Goal: Use online tool/utility: Utilize a website feature to perform a specific function

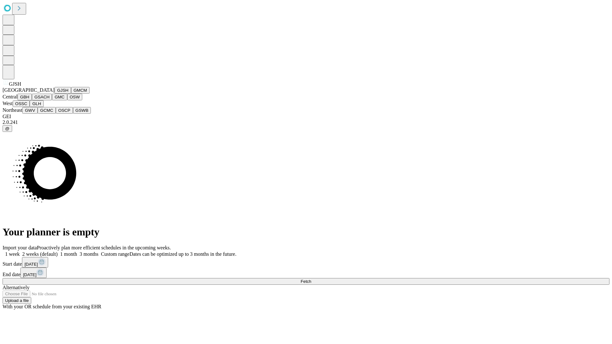
click at [54, 94] on button "GJSH" at bounding box center [62, 90] width 17 height 7
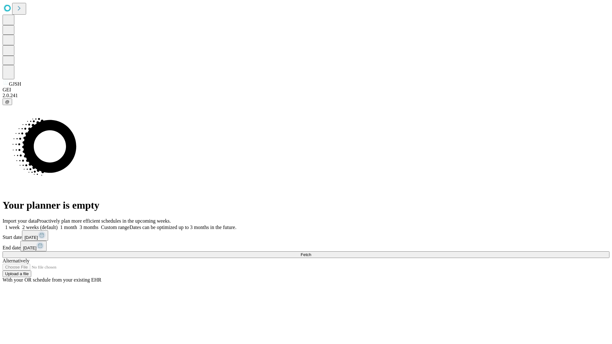
click at [77, 225] on label "1 month" at bounding box center [67, 227] width 19 height 5
click at [311, 252] on span "Fetch" at bounding box center [305, 254] width 11 height 5
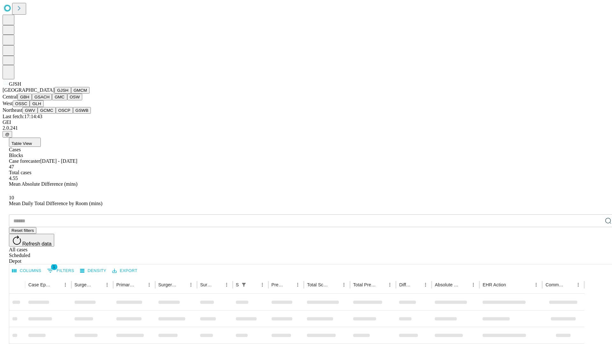
click at [71, 94] on button "GMCM" at bounding box center [80, 90] width 18 height 7
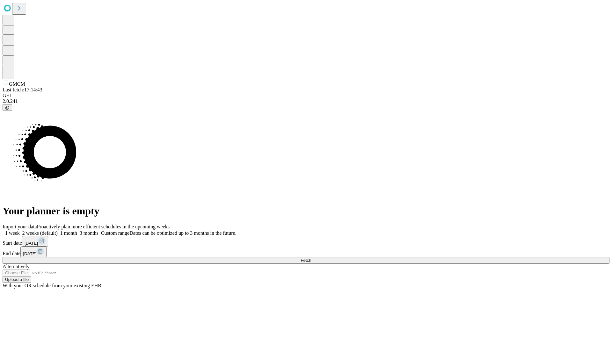
click at [77, 230] on label "1 month" at bounding box center [67, 232] width 19 height 5
click at [311, 258] on span "Fetch" at bounding box center [305, 260] width 11 height 5
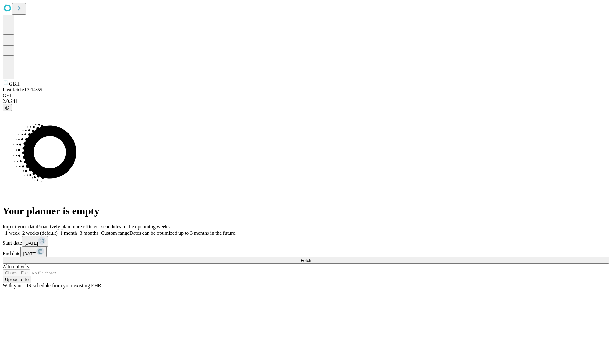
click at [311, 258] on span "Fetch" at bounding box center [305, 260] width 11 height 5
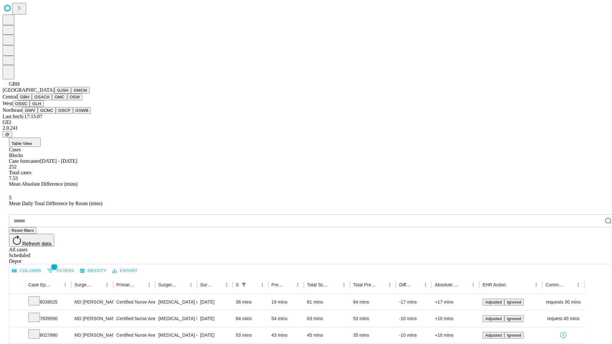
click at [49, 100] on button "GSACH" at bounding box center [42, 97] width 20 height 7
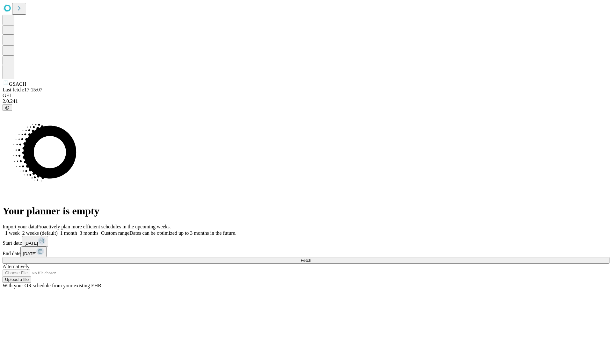
click at [77, 230] on label "1 month" at bounding box center [67, 232] width 19 height 5
click at [311, 258] on span "Fetch" at bounding box center [305, 260] width 11 height 5
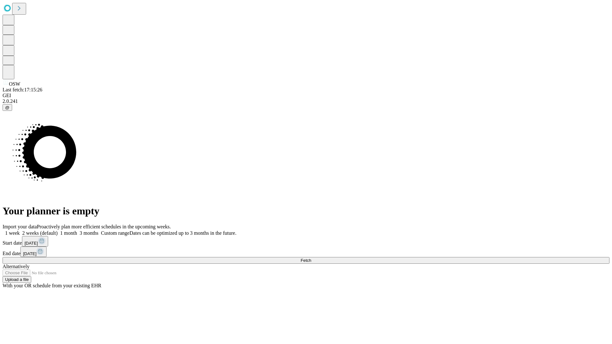
click at [77, 230] on label "1 month" at bounding box center [67, 232] width 19 height 5
click at [311, 258] on span "Fetch" at bounding box center [305, 260] width 11 height 5
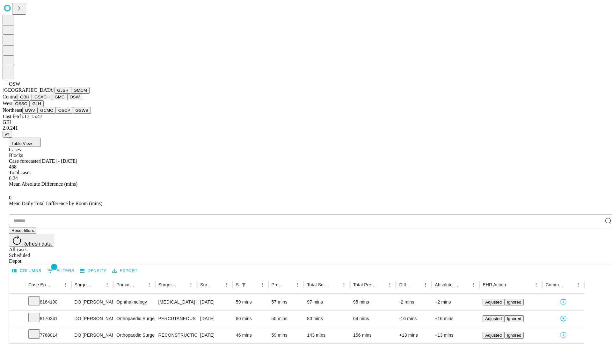
click at [30, 107] on button "OSSC" at bounding box center [21, 103] width 17 height 7
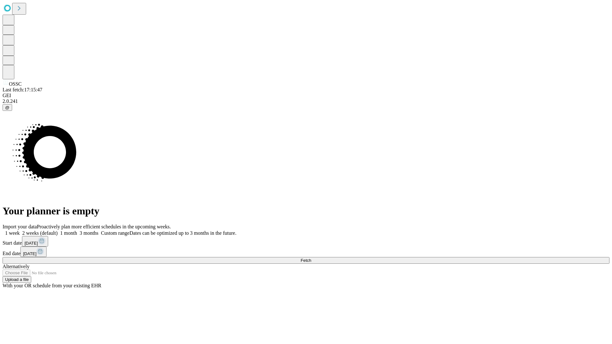
click at [77, 230] on label "1 month" at bounding box center [67, 232] width 19 height 5
click at [311, 258] on span "Fetch" at bounding box center [305, 260] width 11 height 5
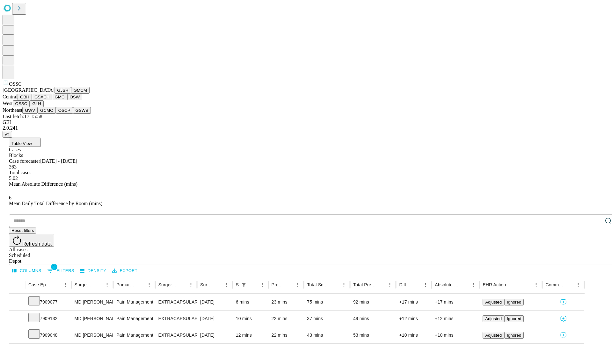
click at [43, 107] on button "GLH" at bounding box center [37, 103] width 14 height 7
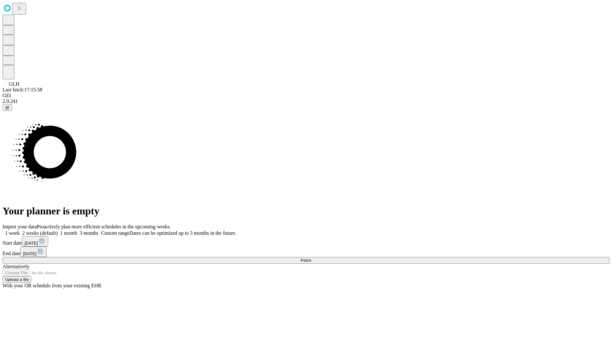
click at [77, 230] on label "1 month" at bounding box center [67, 232] width 19 height 5
click at [311, 258] on span "Fetch" at bounding box center [305, 260] width 11 height 5
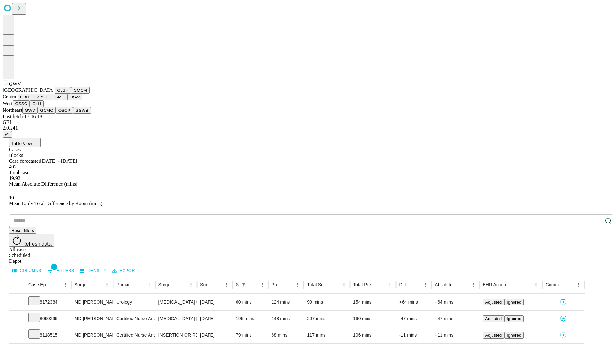
click at [49, 114] on button "GCMC" at bounding box center [47, 110] width 18 height 7
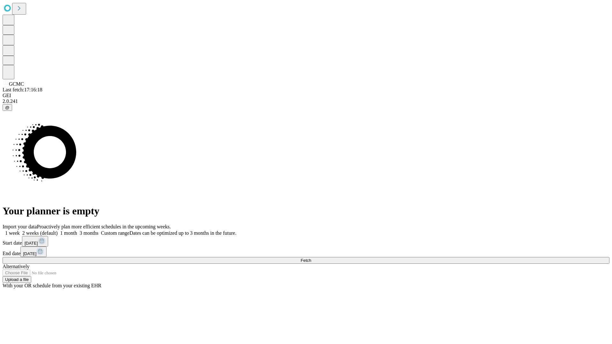
click at [77, 230] on label "1 month" at bounding box center [67, 232] width 19 height 5
click at [311, 258] on span "Fetch" at bounding box center [305, 260] width 11 height 5
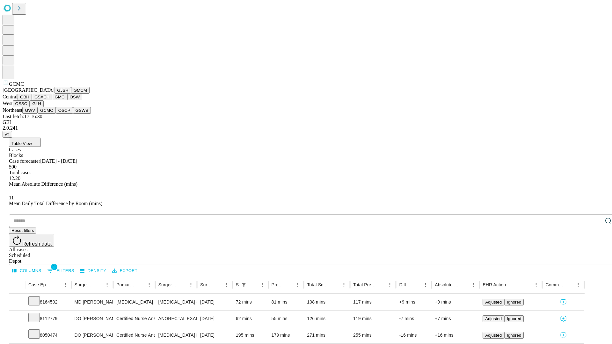
click at [56, 114] on button "OSCP" at bounding box center [64, 110] width 17 height 7
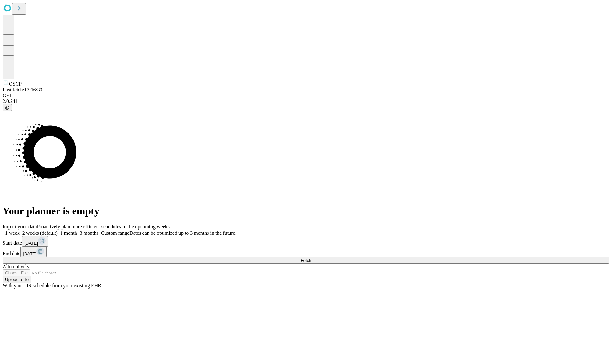
click at [77, 230] on label "1 month" at bounding box center [67, 232] width 19 height 5
click at [311, 258] on span "Fetch" at bounding box center [305, 260] width 11 height 5
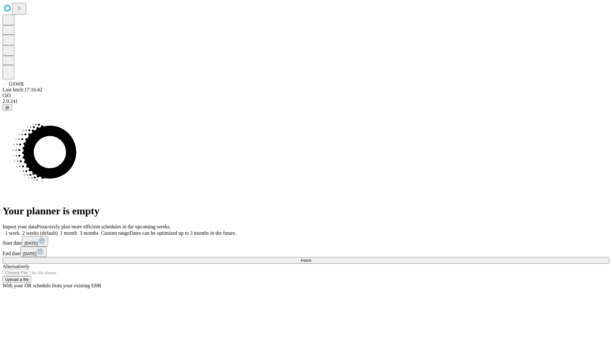
click at [77, 230] on label "1 month" at bounding box center [67, 232] width 19 height 5
click at [311, 258] on span "Fetch" at bounding box center [305, 260] width 11 height 5
